Goal: Transaction & Acquisition: Register for event/course

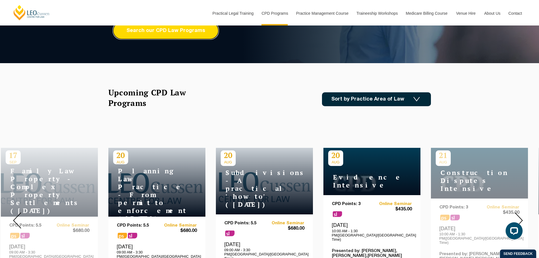
scroll to position [113, 0]
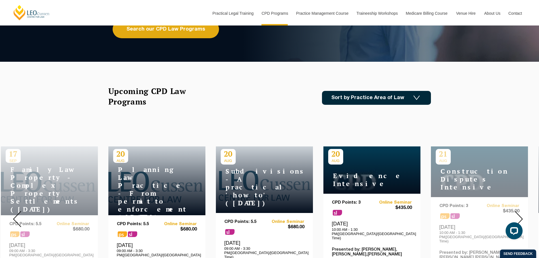
click at [386, 105] on div "Upcoming CPD Law Programs Sort by Practice Area of Law Building & Construction …" at bounding box center [269, 98] width 322 height 24
click at [386, 103] on link "Sort by Practice Area of Law" at bounding box center [376, 98] width 109 height 14
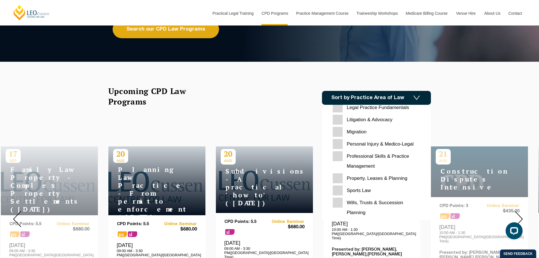
scroll to position [178, 0]
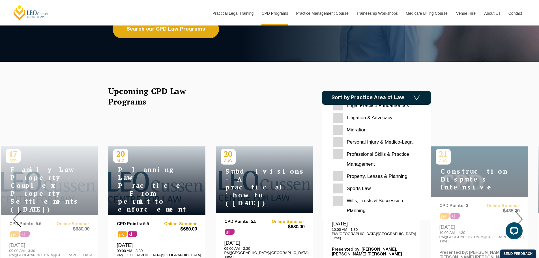
click at [341, 199] on Planning "Wills, Trusts & Succession Planning" at bounding box center [375, 205] width 87 height 20
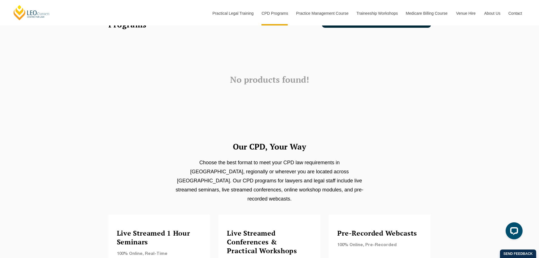
scroll to position [191, 0]
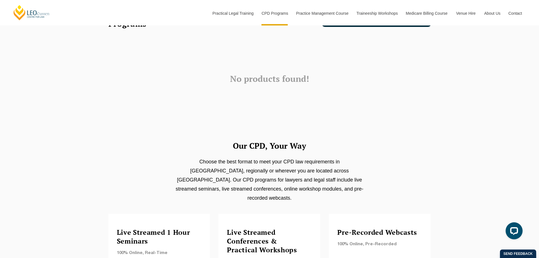
click at [499, 116] on div "Our CPD, Your Way Choose the best format to meet your CPD law requirements in M…" at bounding box center [269, 225] width 539 height 270
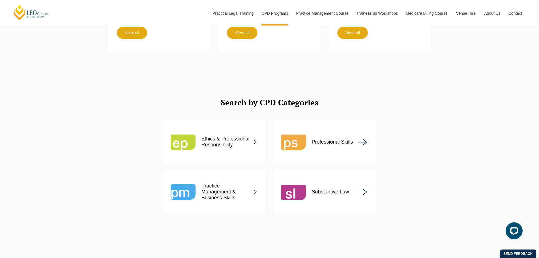
scroll to position [488, 0]
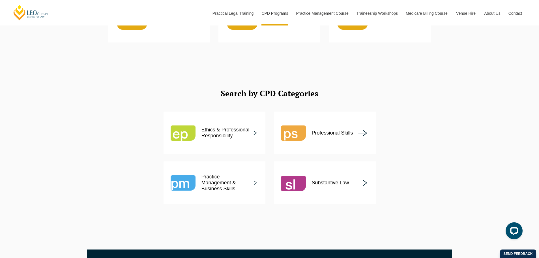
click at [359, 129] on div "Professional Skills" at bounding box center [325, 132] width 102 height 42
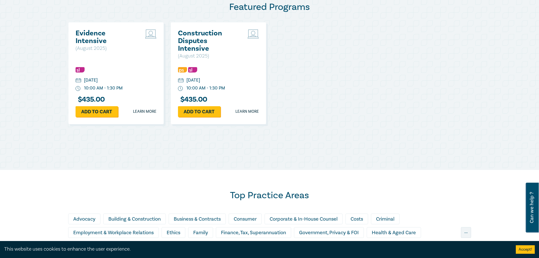
scroll to position [424, 0]
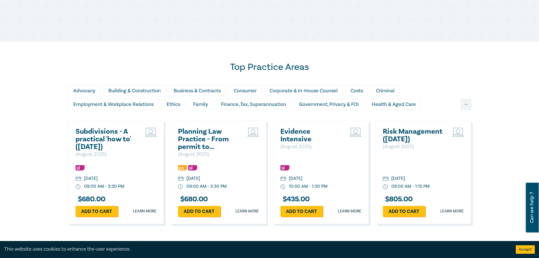
click at [464, 103] on div "..." at bounding box center [466, 104] width 10 height 11
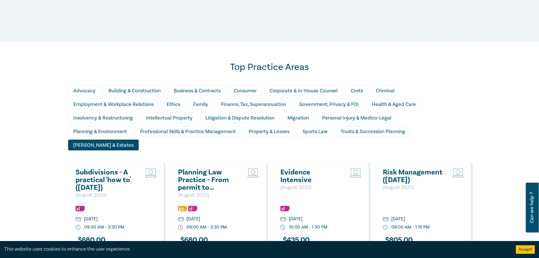
click at [139, 139] on div "[PERSON_NAME] & Estates" at bounding box center [103, 144] width 70 height 11
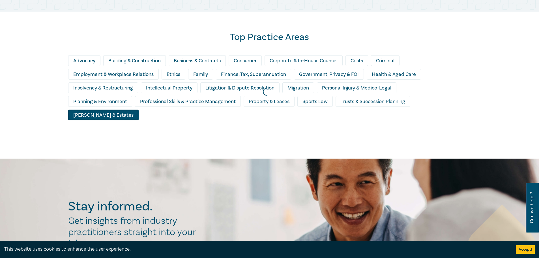
scroll to position [459, 0]
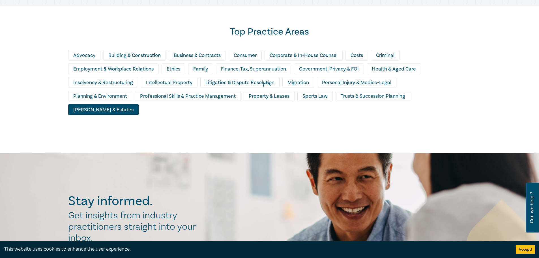
click at [495, 98] on div at bounding box center [266, 86] width 539 height 139
click at [524, 250] on button "Accept!" at bounding box center [524, 249] width 19 height 8
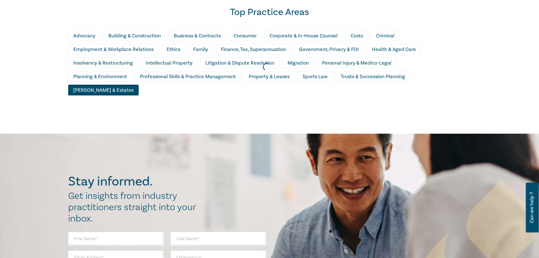
scroll to position [481, 0]
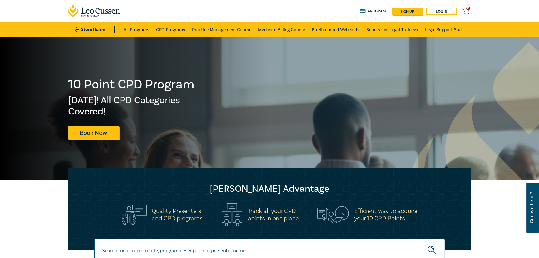
scroll to position [481, 0]
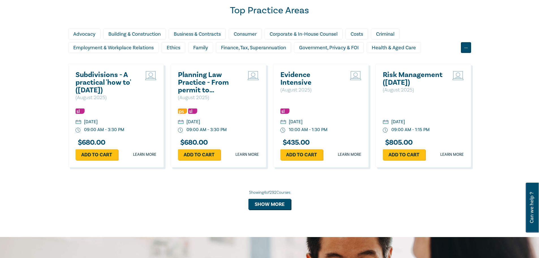
click at [469, 49] on div "..." at bounding box center [466, 47] width 10 height 11
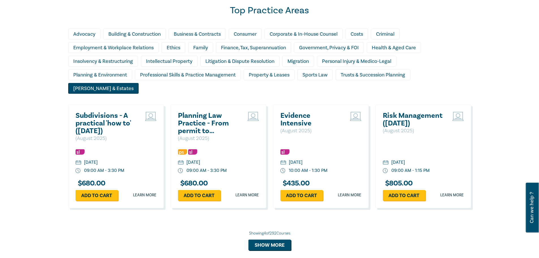
click at [139, 83] on div "Wills & Estates" at bounding box center [103, 88] width 70 height 11
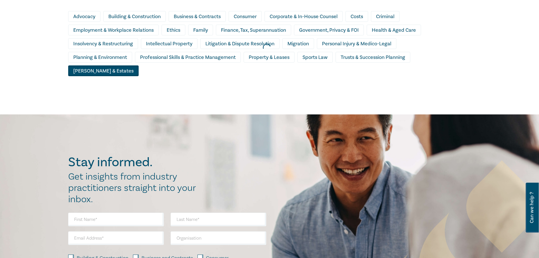
scroll to position [452, 0]
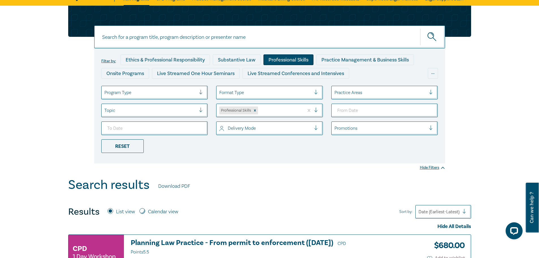
scroll to position [28, 0]
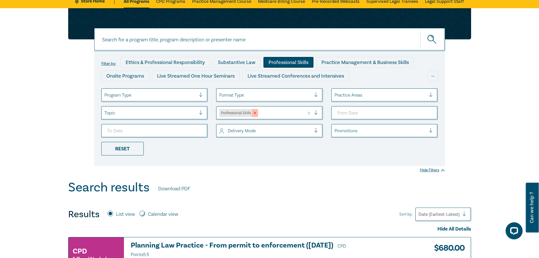
click at [256, 109] on div "Remove Professional Skills" at bounding box center [255, 113] width 6 height 8
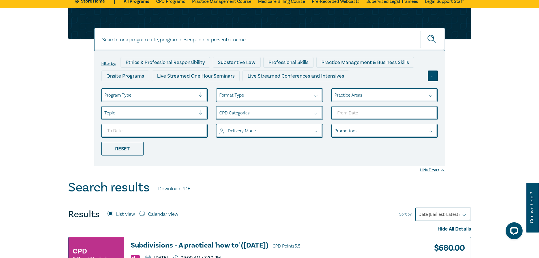
click at [434, 72] on div "..." at bounding box center [432, 75] width 10 height 11
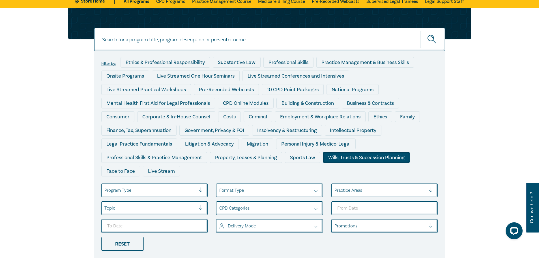
click at [361, 157] on div "Wills, Trusts & Succession Planning" at bounding box center [366, 157] width 87 height 11
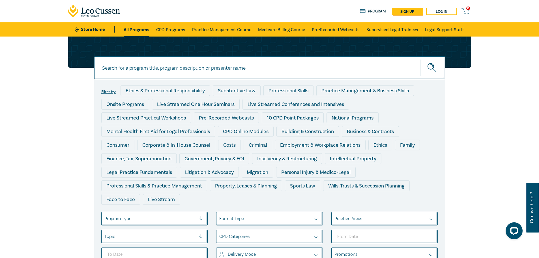
scroll to position [28, 0]
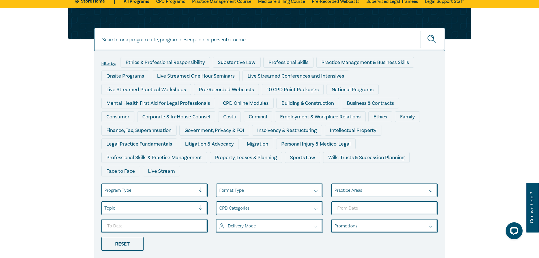
click at [168, 5] on link "CPD Programs" at bounding box center [170, 1] width 29 height 14
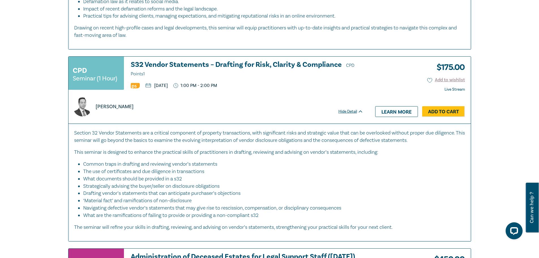
scroll to position [2297, 0]
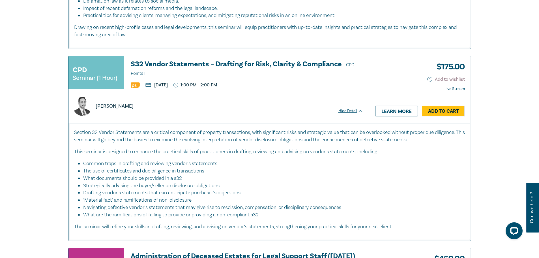
click at [432, 76] on button "Add to wishlist" at bounding box center [446, 79] width 38 height 7
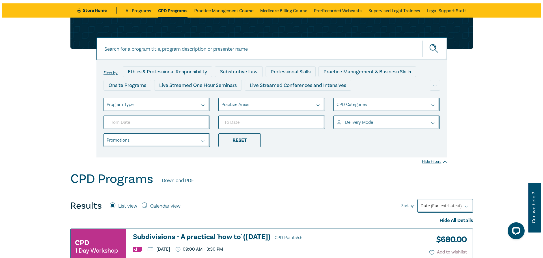
scroll to position [0, 0]
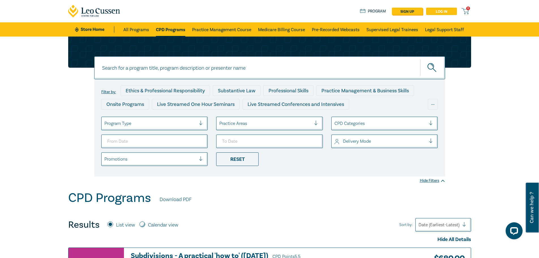
click at [444, 11] on link "Log in" at bounding box center [441, 11] width 31 height 7
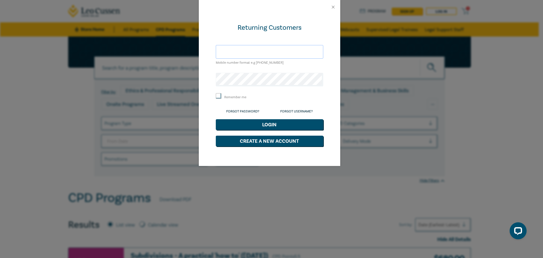
click at [274, 53] on input "text" at bounding box center [269, 52] width 107 height 14
type input "taylah@dcmlawyers.com"
click at [237, 94] on div "Remember me" at bounding box center [269, 96] width 107 height 7
click at [244, 94] on div "Remember me" at bounding box center [269, 96] width 107 height 7
click at [243, 96] on label "Remember me" at bounding box center [235, 97] width 22 height 5
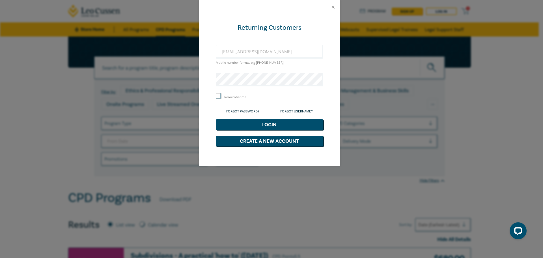
click at [221, 96] on input "Remember me" at bounding box center [219, 96] width 6 height 6
checkbox input "true"
click at [263, 123] on button "Login" at bounding box center [269, 124] width 107 height 11
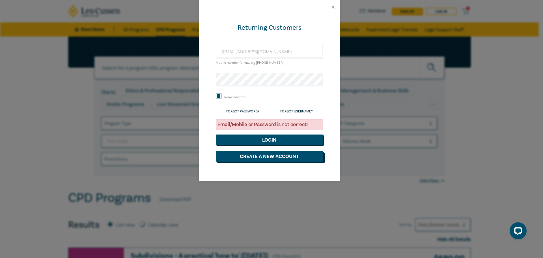
click at [263, 152] on button "Create a New Account" at bounding box center [269, 156] width 107 height 11
select select "AU"
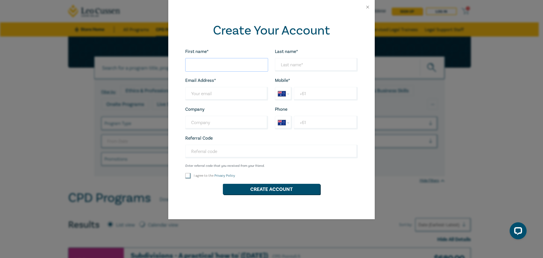
click at [232, 71] on input "First name*" at bounding box center [226, 65] width 83 height 14
type input "Taylah"
type input "Daffy"
type input "taylah@dcmlawyers.com"
select select "ZZ"
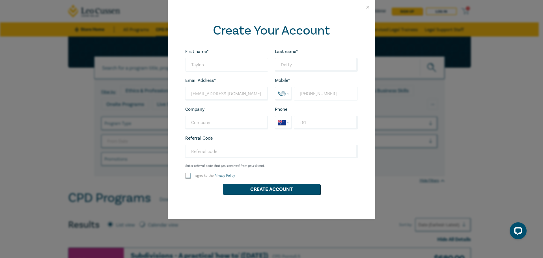
type input "+0498602699"
select select "DE"
type input "+49 8602 699"
select select "NZ"
type input "+64 9 860 2699"
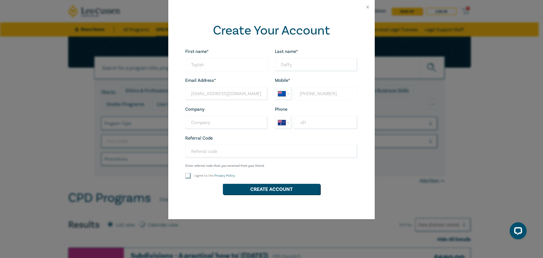
select select "AU"
type input "+61 498 602 699"
click at [188, 175] on input "I agree to the Privacy Policy" at bounding box center [188, 176] width 6 height 6
checkbox input "true"
click at [254, 190] on button "Create Account" at bounding box center [271, 188] width 97 height 11
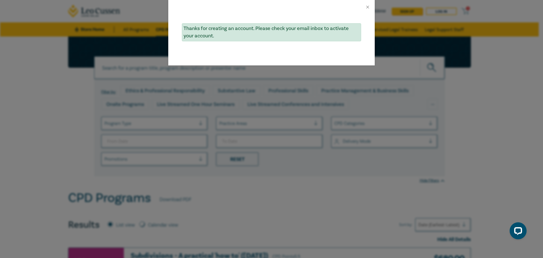
click at [498, 195] on div "Thanks for creating an account. Please check your email inbox to activate your …" at bounding box center [271, 129] width 543 height 258
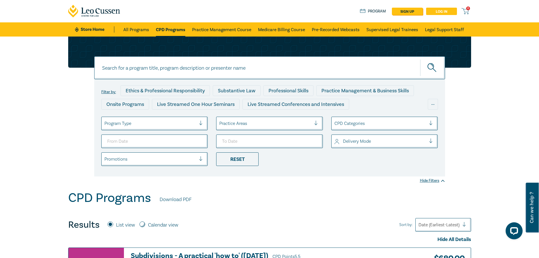
click at [447, 14] on link "Log in" at bounding box center [441, 11] width 31 height 7
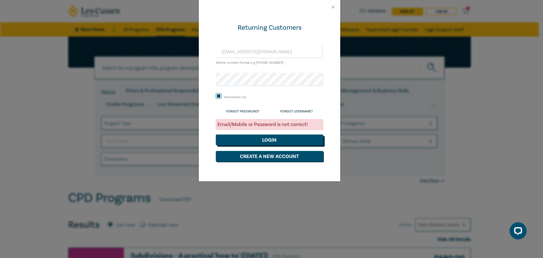
click at [269, 138] on button "Login" at bounding box center [269, 139] width 107 height 11
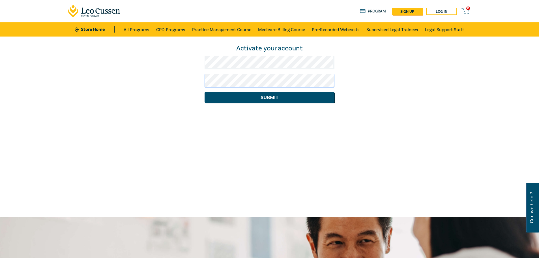
click at [204, 92] on button "Submit" at bounding box center [269, 97] width 130 height 11
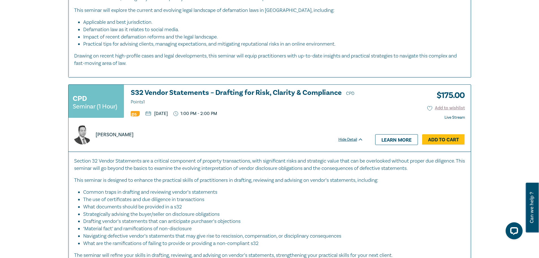
scroll to position [2291, 0]
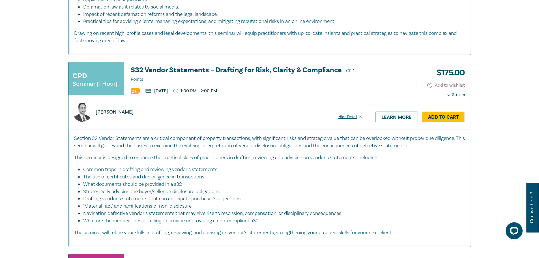
click at [428, 83] on icon at bounding box center [429, 85] width 5 height 5
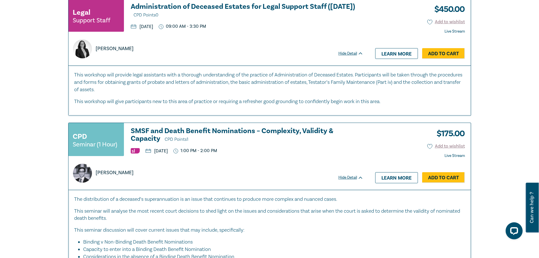
scroll to position [2602, 0]
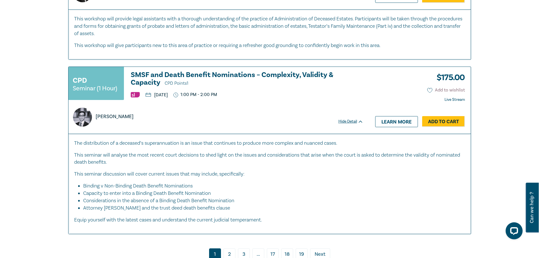
click at [429, 88] on icon at bounding box center [429, 90] width 5 height 5
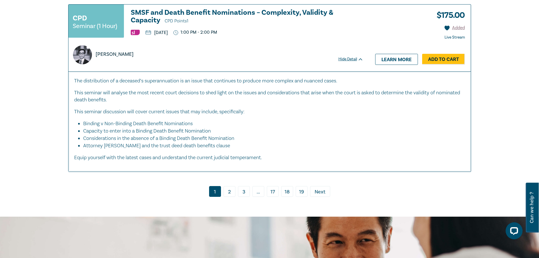
scroll to position [2637, 0]
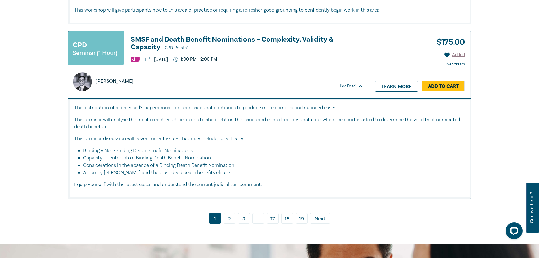
click at [233, 213] on link "2" at bounding box center [229, 218] width 12 height 11
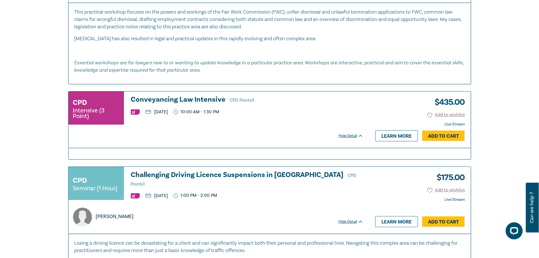
scroll to position [1166, 0]
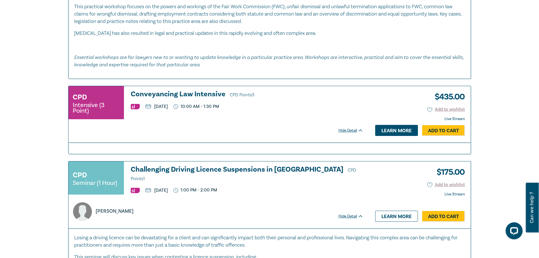
click at [383, 132] on link "Learn more" at bounding box center [396, 130] width 43 height 11
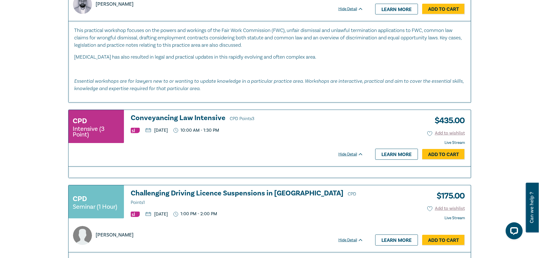
scroll to position [1139, 0]
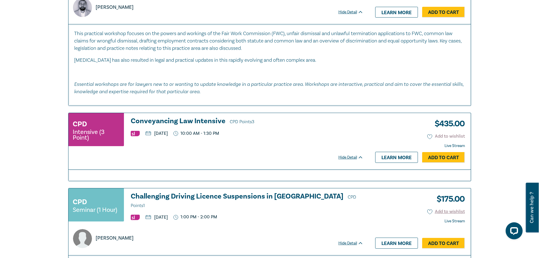
click at [428, 136] on icon at bounding box center [429, 136] width 5 height 5
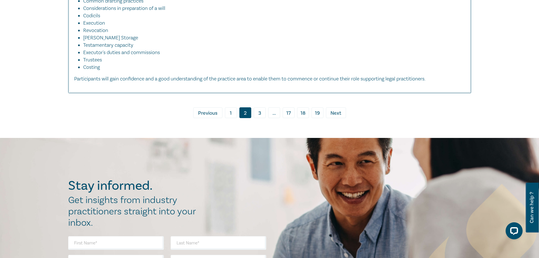
scroll to position [2178, 0]
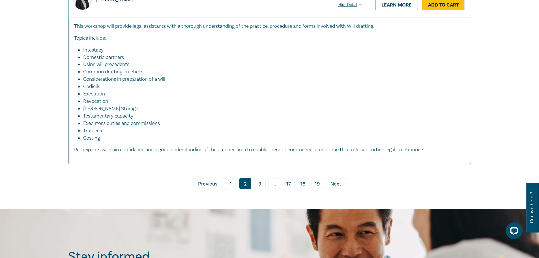
click at [260, 189] on link "3" at bounding box center [260, 183] width 12 height 11
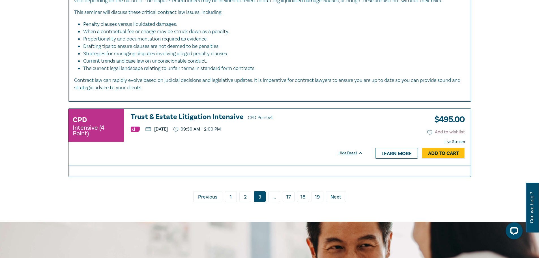
scroll to position [2494, 0]
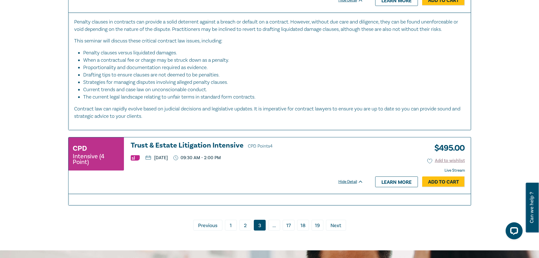
click at [229, 219] on link "1" at bounding box center [231, 224] width 12 height 11
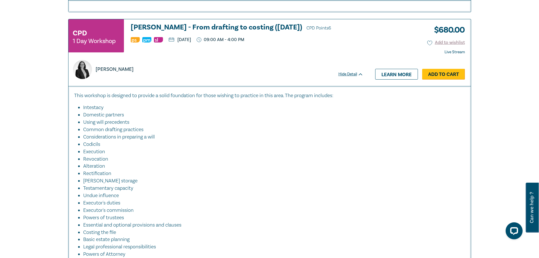
scroll to position [813, 0]
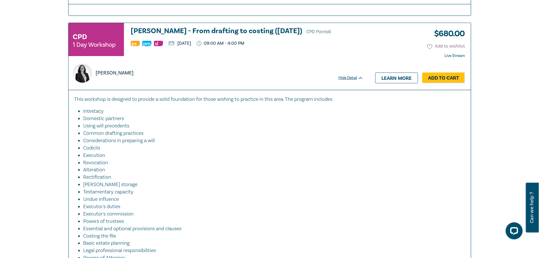
click at [429, 47] on icon at bounding box center [429, 46] width 5 height 5
click at [446, 46] on icon at bounding box center [446, 46] width 5 height 5
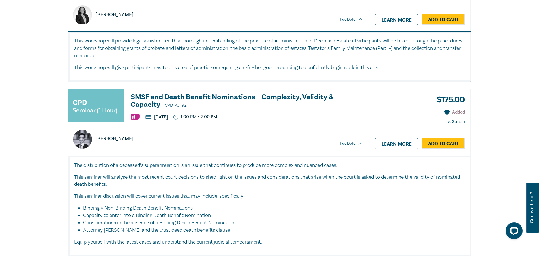
scroll to position [2714, 0]
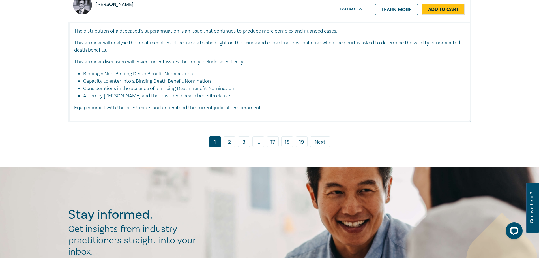
click at [242, 136] on link "3" at bounding box center [244, 141] width 12 height 11
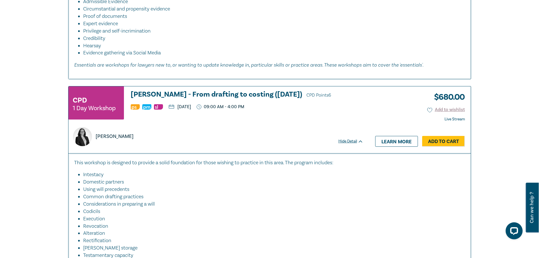
scroll to position [360, 0]
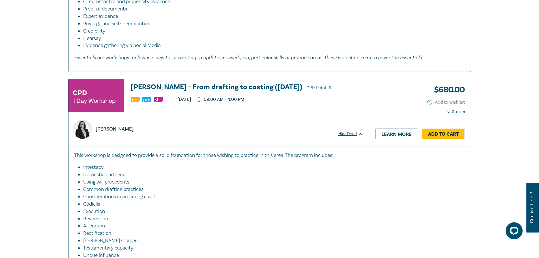
click at [428, 102] on icon at bounding box center [429, 102] width 5 height 5
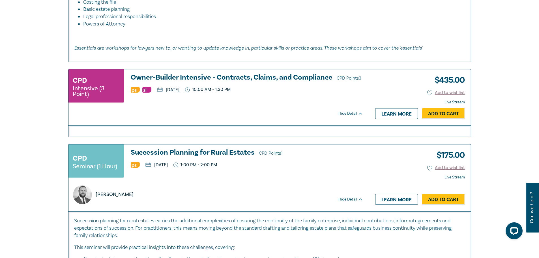
scroll to position [650, 0]
click at [429, 95] on icon at bounding box center [429, 92] width 5 height 5
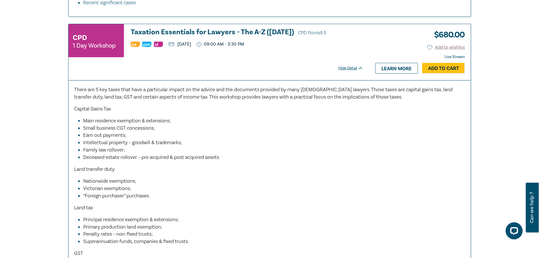
scroll to position [926, 0]
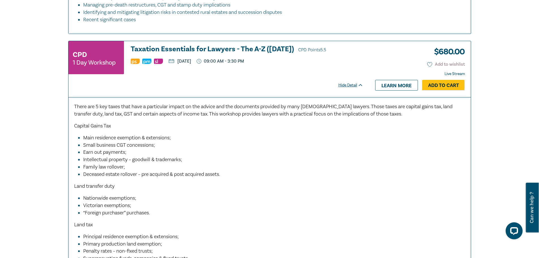
click at [427, 64] on icon at bounding box center [429, 64] width 5 height 5
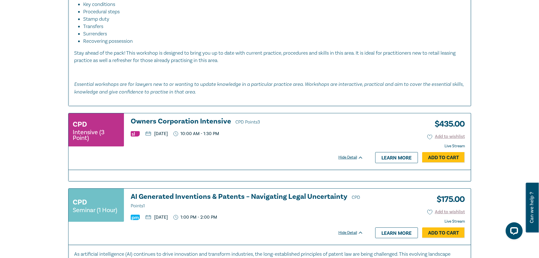
scroll to position [2127, 0]
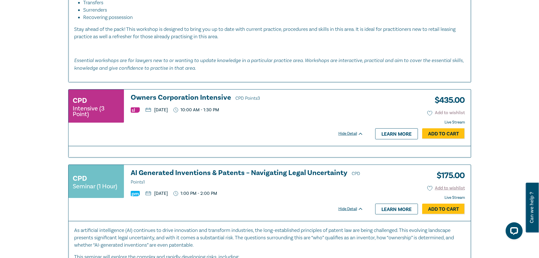
click at [427, 111] on icon at bounding box center [429, 113] width 5 height 5
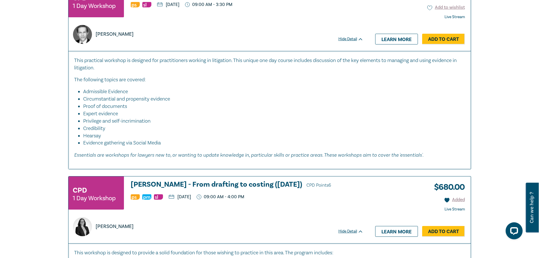
scroll to position [0, 0]
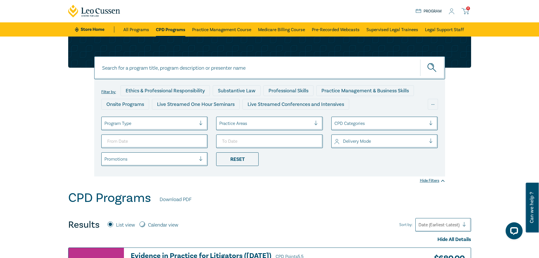
click at [267, 124] on div at bounding box center [265, 123] width 92 height 7
click at [344, 126] on div at bounding box center [380, 123] width 92 height 7
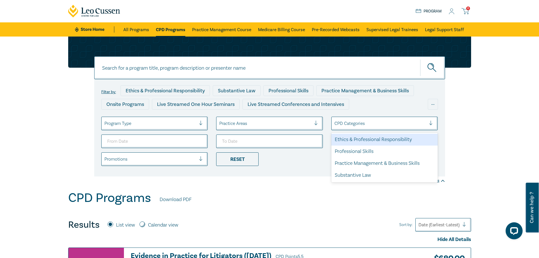
click at [357, 139] on div "Ethics & Professional Responsibility" at bounding box center [384, 139] width 107 height 12
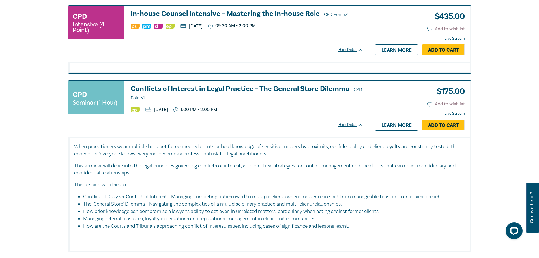
scroll to position [735, 0]
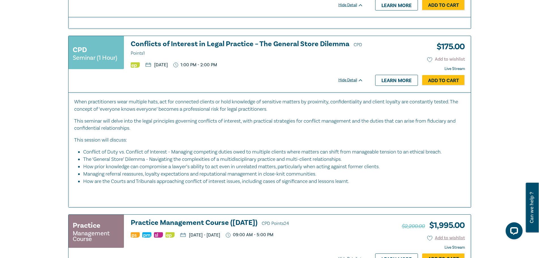
click at [430, 62] on icon at bounding box center [429, 59] width 5 height 5
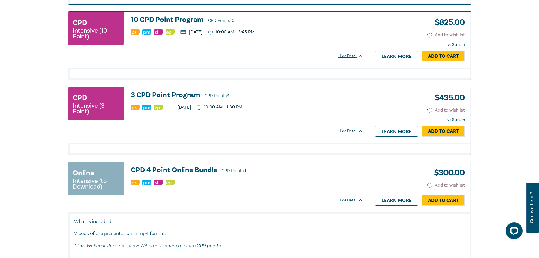
scroll to position [1406, 0]
